Goal: Task Accomplishment & Management: Use online tool/utility

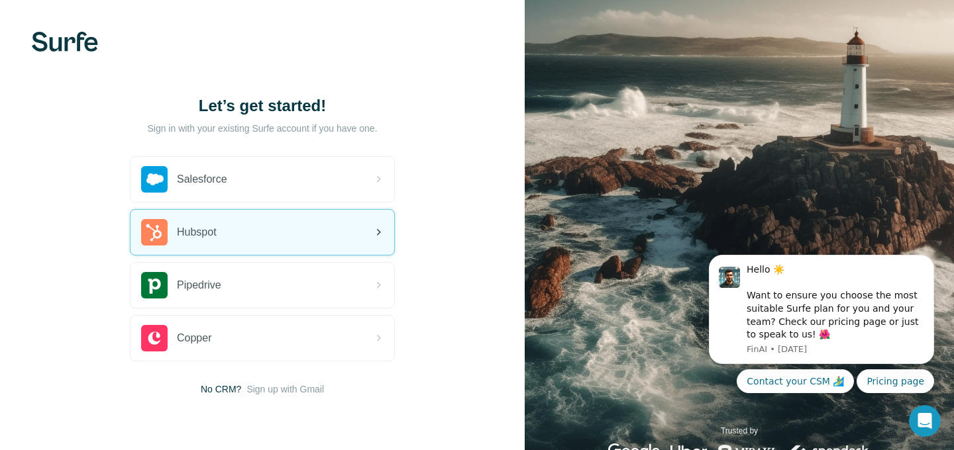
click at [207, 233] on span "Hubspot" at bounding box center [197, 233] width 40 height 16
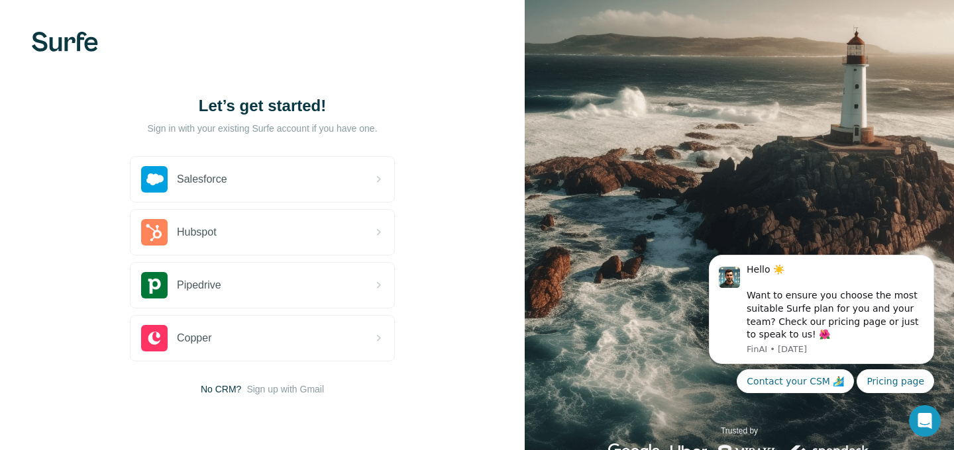
click at [83, 331] on div "Let’s get started! Sign in with your existing Surfe account if you have one. Sa…" at bounding box center [262, 246] width 525 height 492
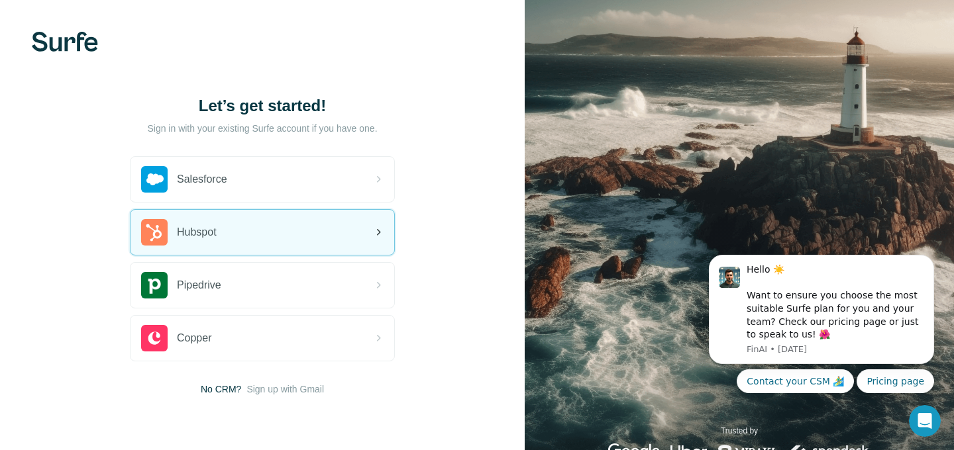
click at [300, 224] on div "Hubspot" at bounding box center [263, 232] width 264 height 45
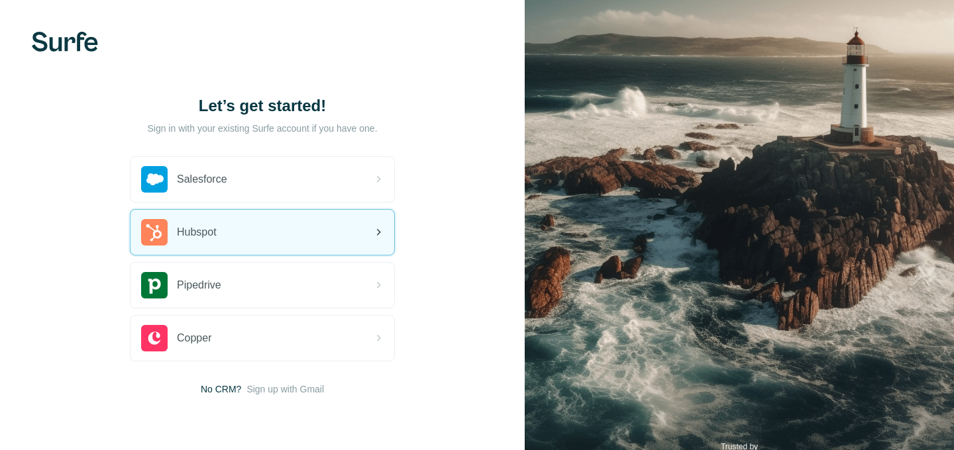
click at [250, 237] on div "Hubspot" at bounding box center [263, 232] width 264 height 45
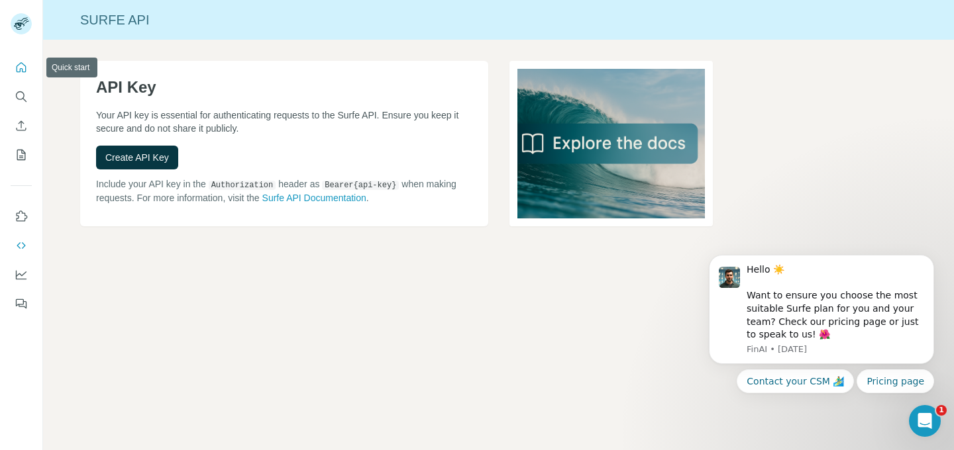
click at [21, 70] on icon "Quick start" at bounding box center [21, 67] width 13 height 13
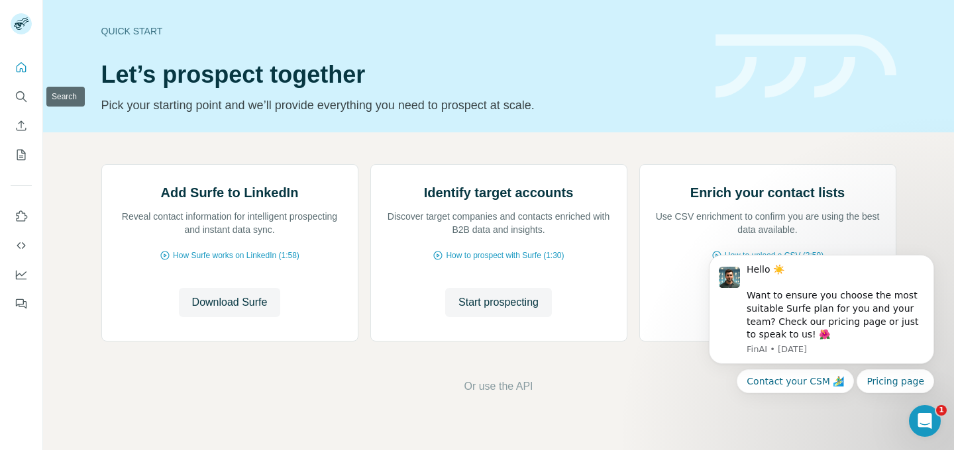
click at [24, 111] on nav at bounding box center [21, 111] width 21 height 111
click at [23, 101] on icon "Search" at bounding box center [21, 96] width 13 height 13
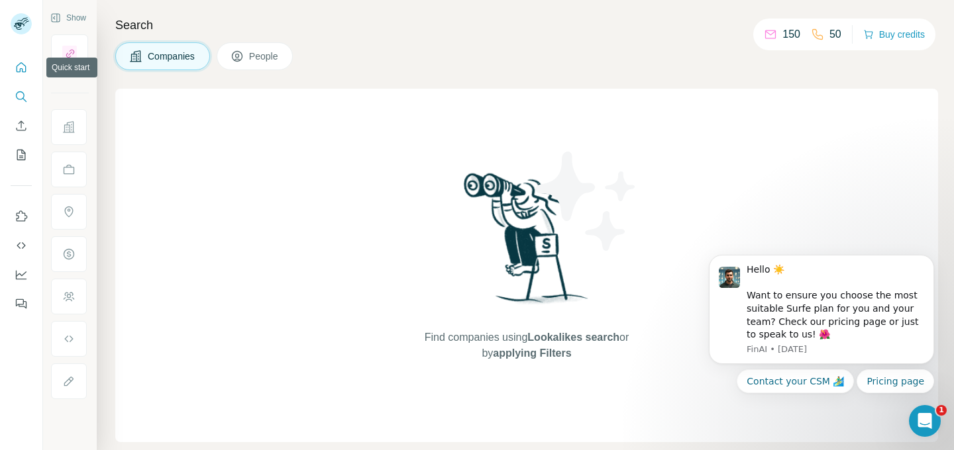
click at [20, 68] on icon "Quick start" at bounding box center [22, 67] width 10 height 10
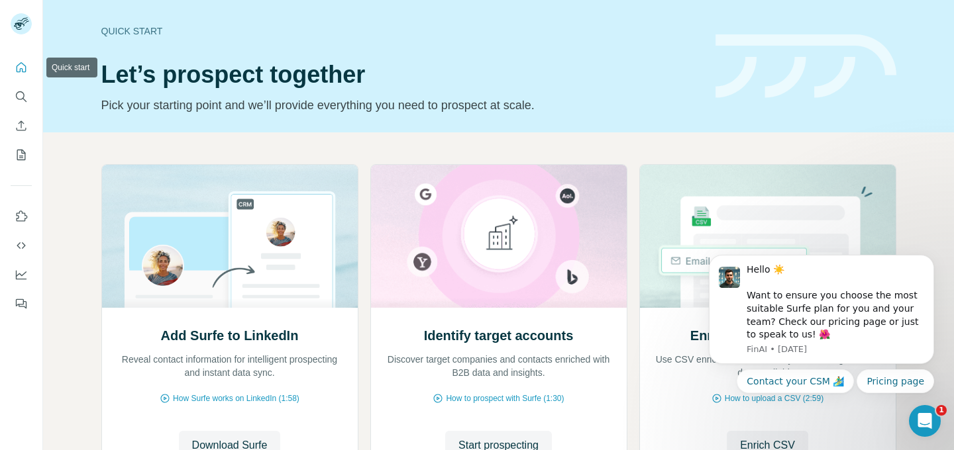
click at [20, 68] on icon "Quick start" at bounding box center [22, 67] width 10 height 10
